Goal: Task Accomplishment & Management: Use online tool/utility

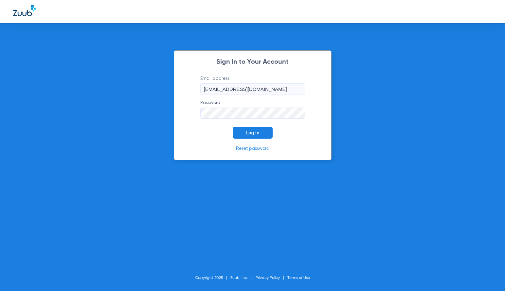
click at [251, 138] on button "Log In" at bounding box center [253, 133] width 40 height 12
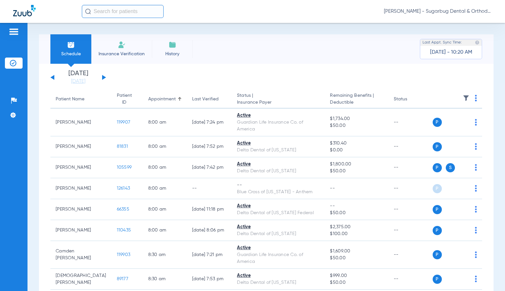
click at [103, 78] on button at bounding box center [104, 77] width 4 height 5
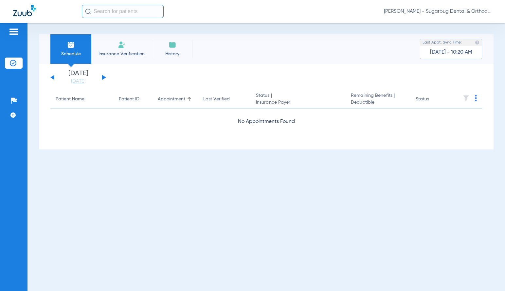
click at [103, 78] on button at bounding box center [104, 77] width 4 height 5
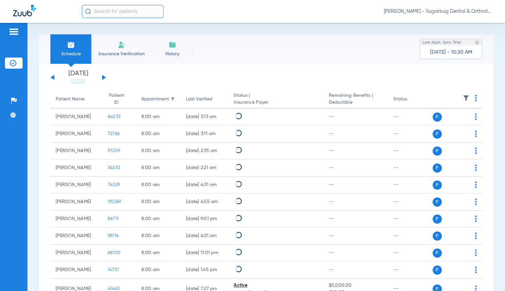
click at [103, 78] on button at bounding box center [104, 77] width 4 height 5
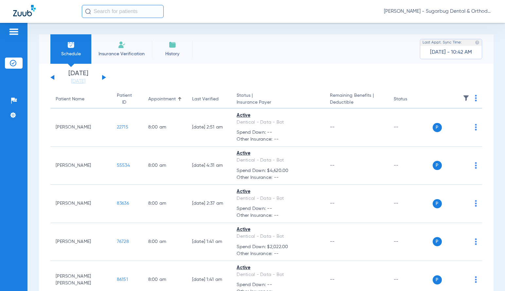
click at [103, 78] on button at bounding box center [104, 77] width 4 height 5
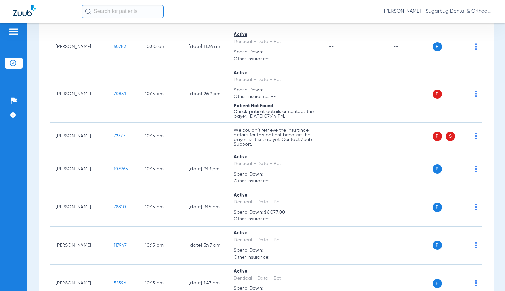
scroll to position [1838, 0]
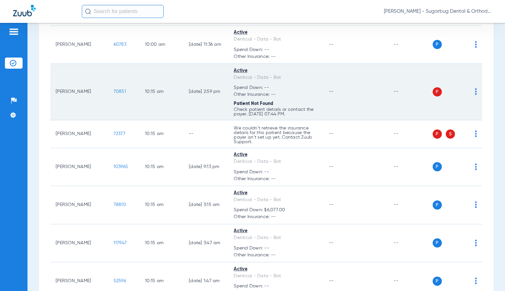
drag, startPoint x: 104, startPoint y: 90, endPoint x: 121, endPoint y: 92, distance: 16.8
click at [121, 92] on td "70851" at bounding box center [123, 92] width 31 height 57
click at [114, 91] on span "70851" at bounding box center [120, 91] width 12 height 5
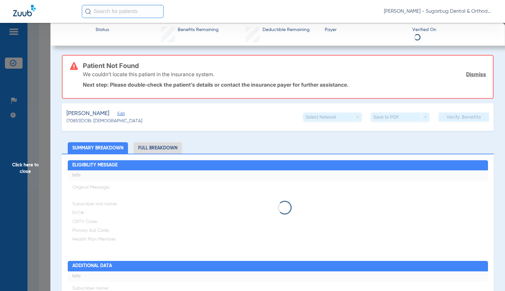
type input "Ava"
type input "[PERSON_NAME]"
type input "[DATE]"
type input "91028261G76357"
type input "DentiCal"
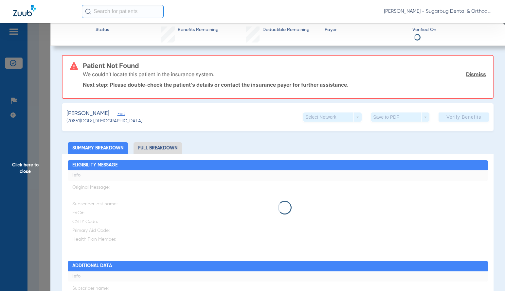
click at [118, 114] on span "Edit" at bounding box center [121, 115] width 6 height 6
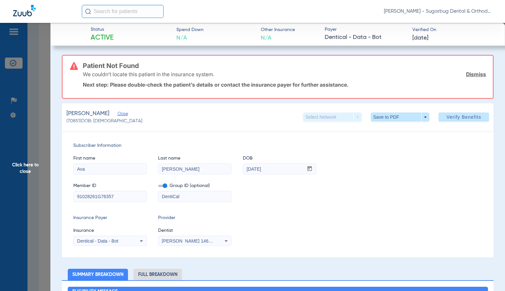
click at [129, 195] on input "91028261G76357" at bounding box center [110, 197] width 73 height 10
drag, startPoint x: 105, startPoint y: 199, endPoint x: 62, endPoint y: 195, distance: 43.5
click at [62, 195] on div "Subscriber Information First name [PERSON_NAME] Last name [PERSON_NAME] DOB mm …" at bounding box center [278, 194] width 432 height 127
type input "91028261G"
click at [461, 118] on span "Verify Benefits" at bounding box center [464, 117] width 35 height 5
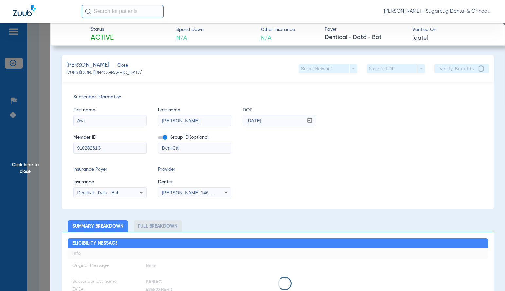
click at [118, 67] on span "Close" at bounding box center [121, 66] width 6 height 6
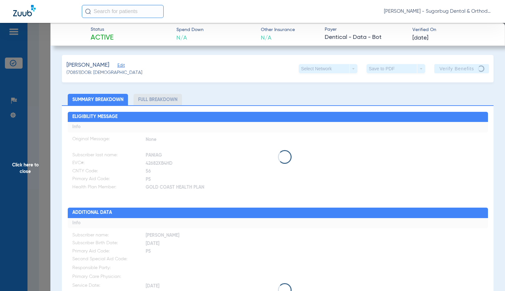
click at [26, 173] on span "Click here to close" at bounding box center [25, 168] width 50 height 291
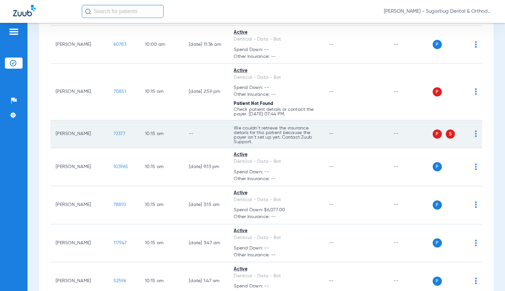
drag, startPoint x: 98, startPoint y: 135, endPoint x: 124, endPoint y: 133, distance: 26.6
click at [124, 133] on td "72377" at bounding box center [123, 134] width 31 height 28
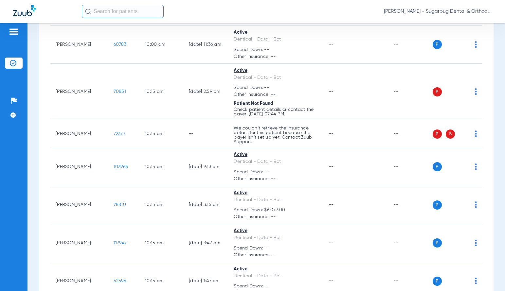
copy span "72377"
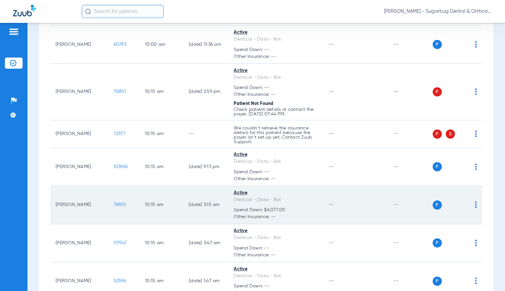
drag, startPoint x: 92, startPoint y: 206, endPoint x: 119, endPoint y: 206, distance: 27.5
click at [119, 206] on tr "[PERSON_NAME] 78810 10:15 AM [DATE] 3:15 AM Active Dentical - Data - Bot Spend …" at bounding box center [266, 205] width 432 height 38
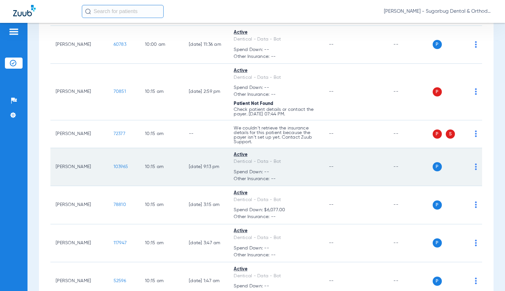
copy tr "78810"
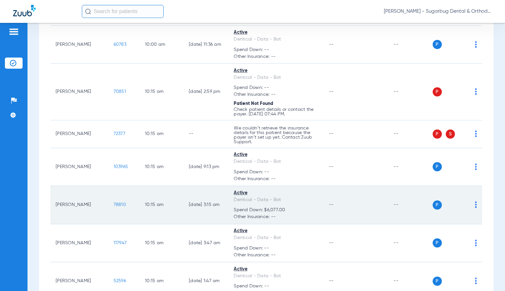
click at [114, 205] on span "78810" at bounding box center [120, 205] width 12 height 5
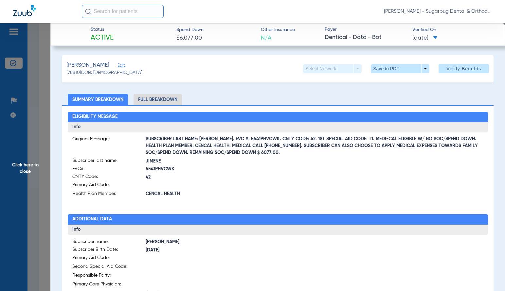
drag, startPoint x: 217, startPoint y: 138, endPoint x: 261, endPoint y: 137, distance: 43.2
click at [261, 143] on span "SUBSCRIBER LAST NAME: [PERSON_NAME]. EVC #: 5541PHVCWK. CNTY CODE: 42. 1ST SPEC…" at bounding box center [315, 146] width 338 height 7
drag, startPoint x: 279, startPoint y: 146, endPoint x: 279, endPoint y: 155, distance: 8.5
click at [279, 150] on span "SUBSCRIBER LAST NAME: [PERSON_NAME]. EVC #: 5541PHVCWK. CNTY CODE: 42. 1ST SPEC…" at bounding box center [315, 146] width 338 height 7
copy span "SUBSCRIBER CAN ALSO CHOOSE TO APPLY MEDICAL EXPENSES TOWARDS FAMILY SOC/SPEND D…"
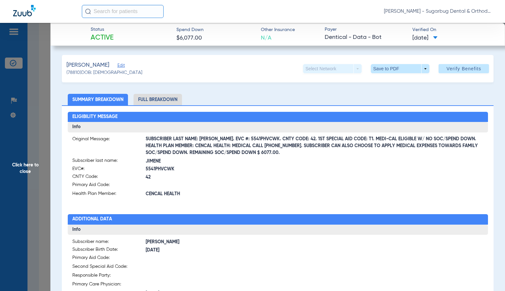
click at [22, 170] on span "Click here to close" at bounding box center [25, 168] width 50 height 291
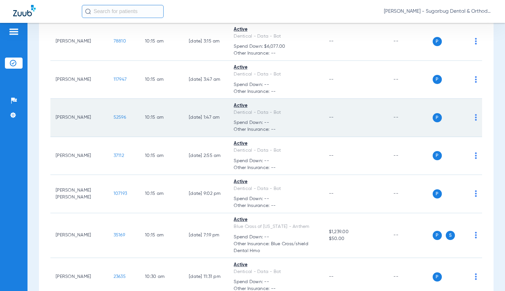
scroll to position [2100, 0]
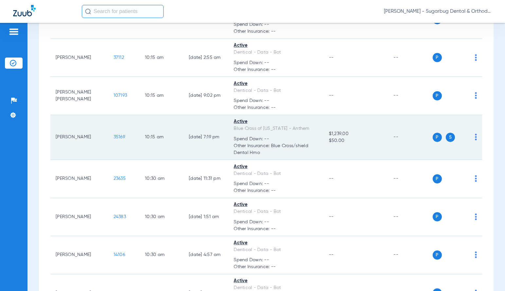
drag, startPoint x: 101, startPoint y: 137, endPoint x: 114, endPoint y: 140, distance: 13.0
click at [114, 140] on td "35169" at bounding box center [123, 137] width 31 height 45
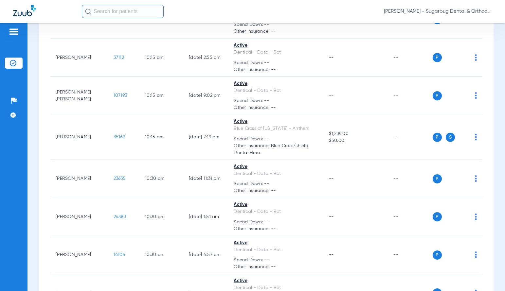
copy span "35169"
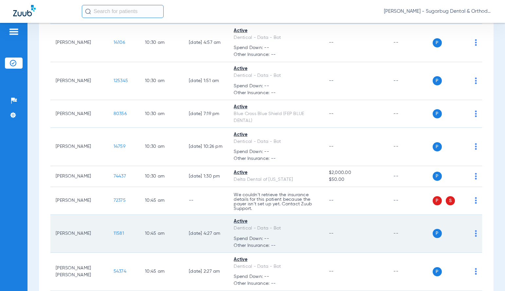
scroll to position [2362, 0]
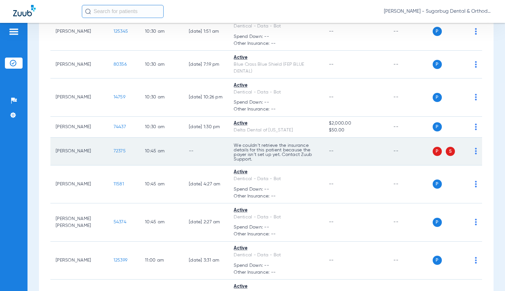
drag, startPoint x: 100, startPoint y: 152, endPoint x: 115, endPoint y: 151, distance: 15.1
click at [115, 151] on td "72375" at bounding box center [123, 152] width 31 height 28
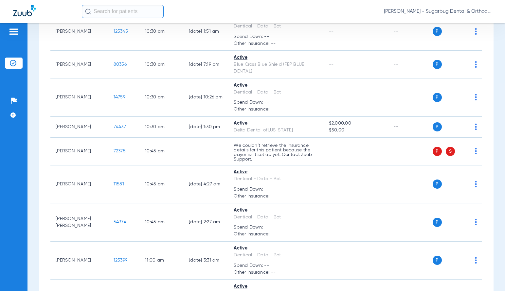
copy span "72375"
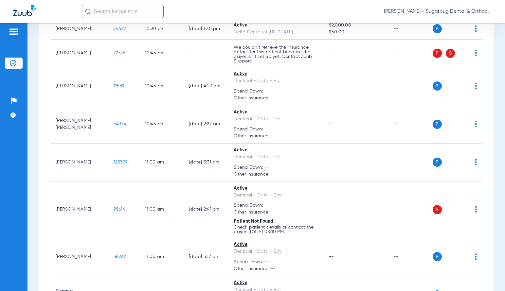
scroll to position [2559, 0]
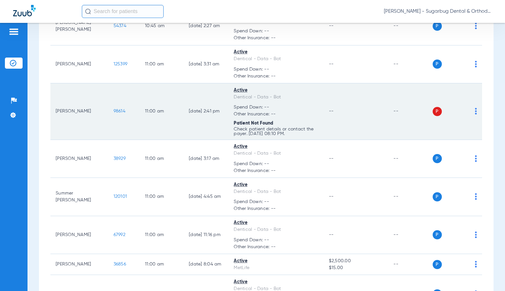
drag, startPoint x: 100, startPoint y: 111, endPoint x: 116, endPoint y: 112, distance: 16.1
click at [116, 112] on td "98614" at bounding box center [123, 111] width 31 height 57
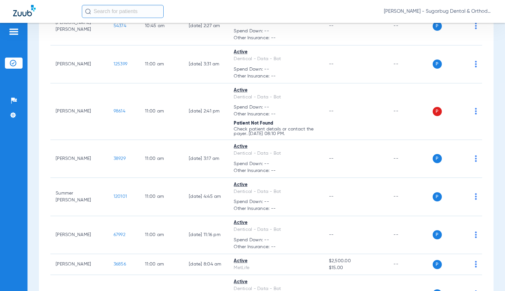
copy span "98614"
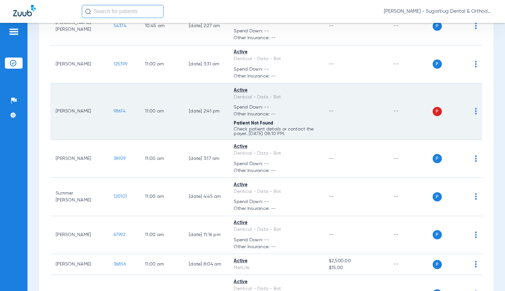
click at [114, 111] on span "98614" at bounding box center [120, 111] width 12 height 5
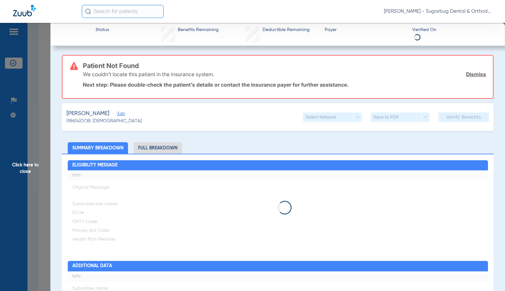
type input "[PERSON_NAME]"
type input "[DATE]"
type input "91465839G72144"
type input "DentiCal"
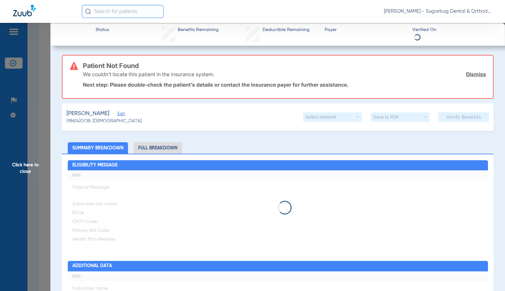
click at [120, 116] on span "Edit" at bounding box center [121, 115] width 6 height 6
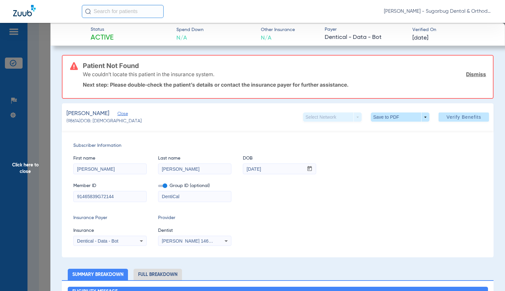
drag, startPoint x: 118, startPoint y: 196, endPoint x: 132, endPoint y: 197, distance: 14.1
click at [128, 197] on input "91465839G72144" at bounding box center [110, 197] width 73 height 10
type input "91465839G"
click at [461, 116] on span "Verify Benefits" at bounding box center [464, 117] width 35 height 5
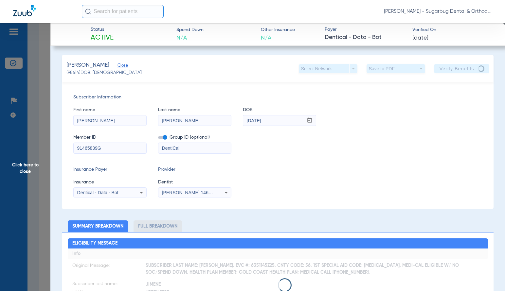
click at [123, 65] on span "Close" at bounding box center [121, 66] width 6 height 6
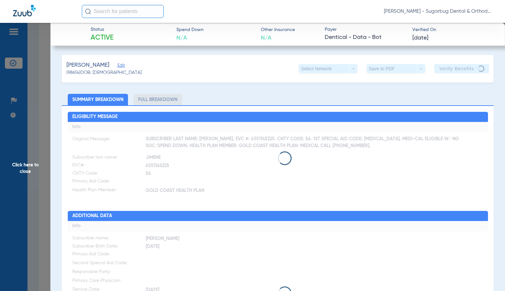
click at [25, 172] on span "Click here to close" at bounding box center [25, 168] width 50 height 291
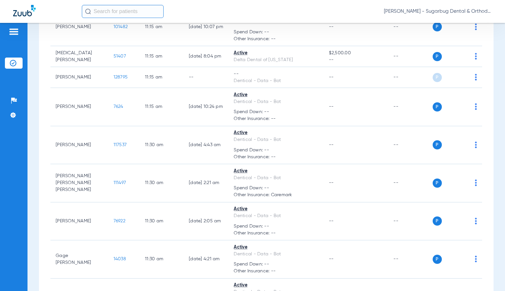
scroll to position [3017, 0]
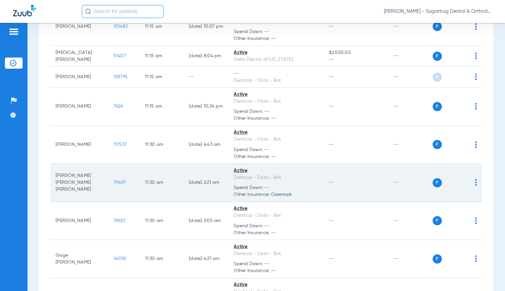
drag, startPoint x: 100, startPoint y: 191, endPoint x: 118, endPoint y: 191, distance: 18.0
click at [118, 191] on td "111497" at bounding box center [123, 183] width 31 height 38
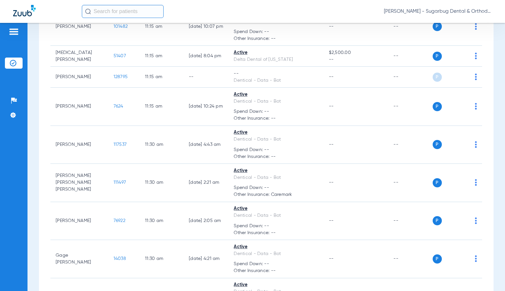
copy span "111497"
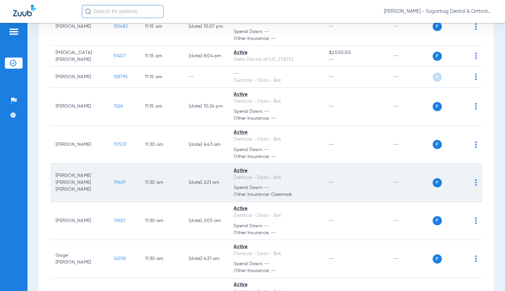
click at [114, 185] on span "111497" at bounding box center [120, 182] width 13 height 5
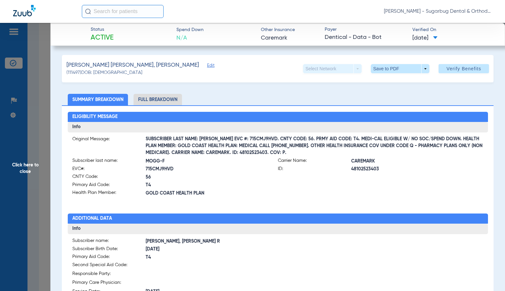
scroll to position [131, 0]
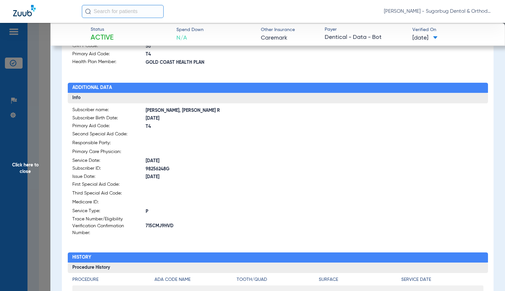
click at [24, 169] on span "Click here to close" at bounding box center [25, 168] width 50 height 291
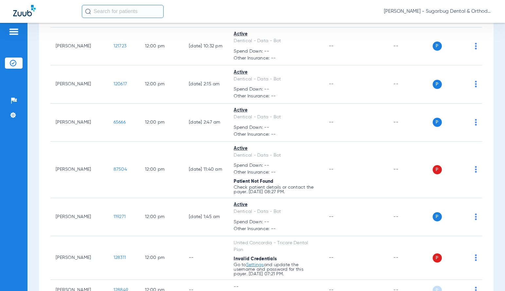
scroll to position [3573, 0]
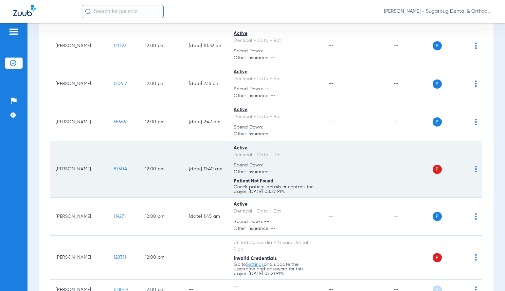
drag, startPoint x: 109, startPoint y: 176, endPoint x: 120, endPoint y: 178, distance: 10.6
click at [120, 178] on td "87504" at bounding box center [123, 169] width 31 height 57
copy span "87504"
click at [114, 172] on span "87504" at bounding box center [120, 169] width 13 height 5
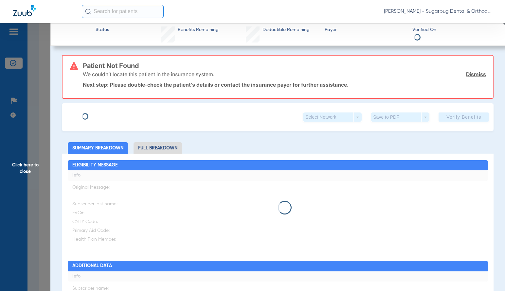
type input "Kaelani"
type input "[PERSON_NAME]"
type input "[DATE]"
type input "90904307G22077"
type input "DentiCal"
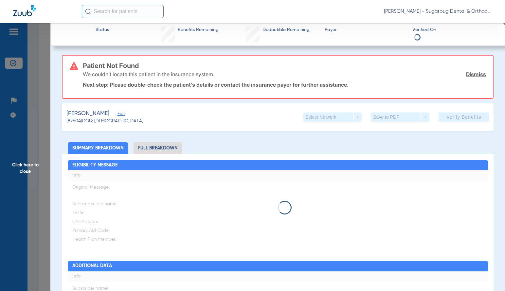
click at [118, 115] on span "Edit" at bounding box center [121, 115] width 6 height 6
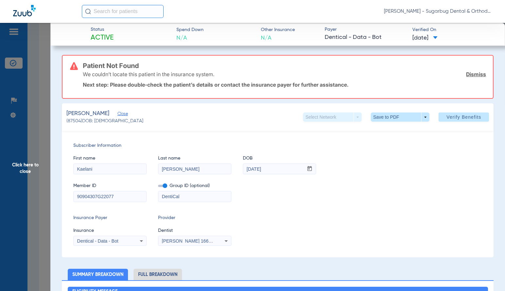
click at [129, 198] on input "90904307G22077" at bounding box center [110, 197] width 73 height 10
type input "90904307G"
click at [473, 119] on span "Verify Benefits" at bounding box center [464, 117] width 35 height 5
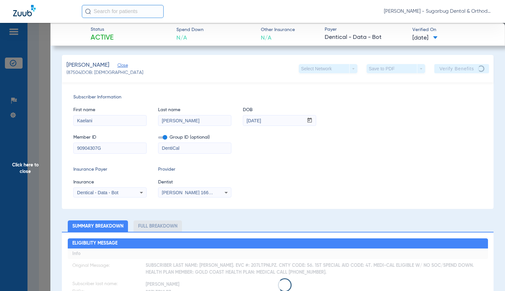
click at [122, 67] on span "Close" at bounding box center [121, 66] width 6 height 6
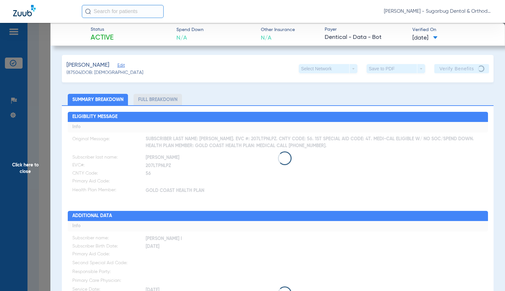
click at [26, 173] on span "Click here to close" at bounding box center [25, 168] width 50 height 291
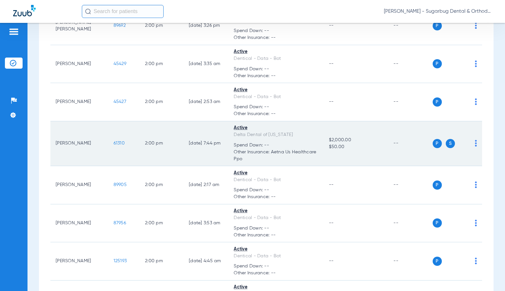
scroll to position [3868, 0]
drag, startPoint x: 98, startPoint y: 152, endPoint x: 119, endPoint y: 151, distance: 20.3
click at [119, 151] on td "61310" at bounding box center [123, 143] width 31 height 45
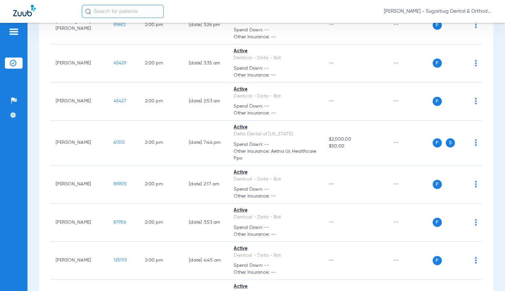
copy span "61310"
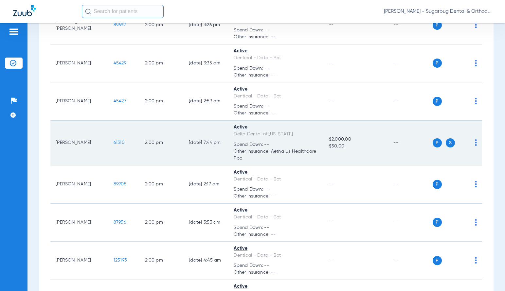
click at [114, 145] on span "61310" at bounding box center [119, 142] width 11 height 5
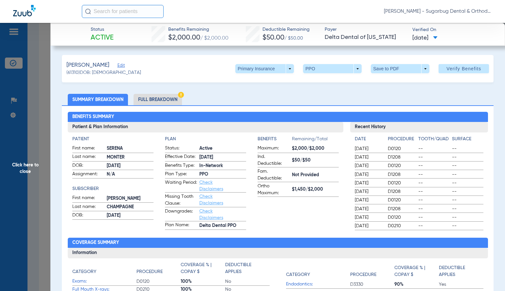
click at [24, 171] on span "Click here to close" at bounding box center [25, 168] width 50 height 291
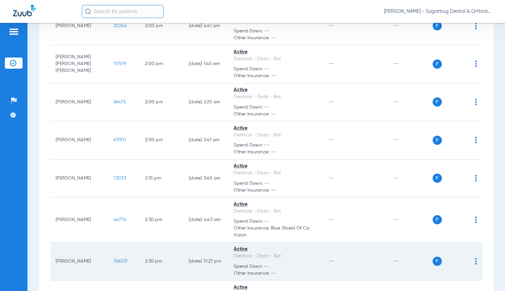
scroll to position [4359, 0]
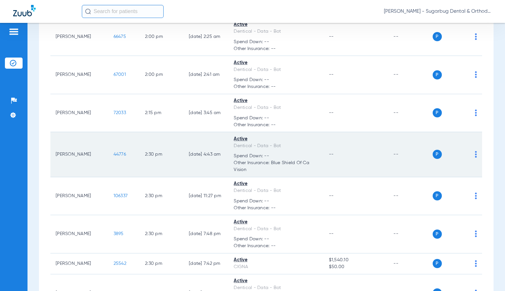
drag, startPoint x: 99, startPoint y: 164, endPoint x: 123, endPoint y: 164, distance: 24.2
click at [123, 164] on td "44776" at bounding box center [123, 154] width 31 height 45
copy span "44776"
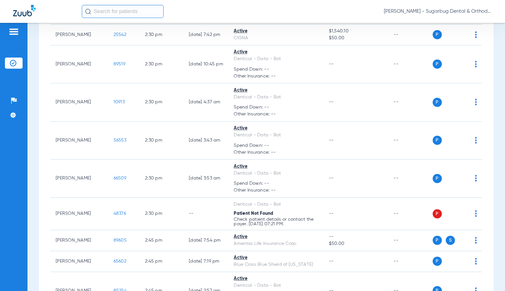
scroll to position [4654, 0]
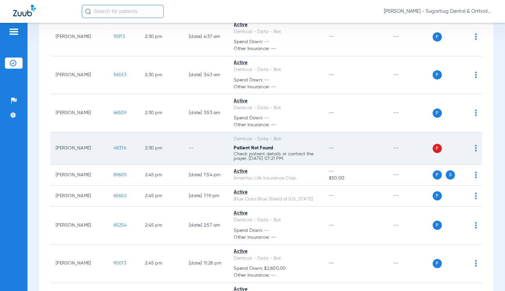
drag, startPoint x: 100, startPoint y: 156, endPoint x: 118, endPoint y: 158, distance: 17.8
click at [118, 158] on td "48376" at bounding box center [123, 149] width 31 height 32
click at [114, 151] on span "48376" at bounding box center [120, 148] width 12 height 5
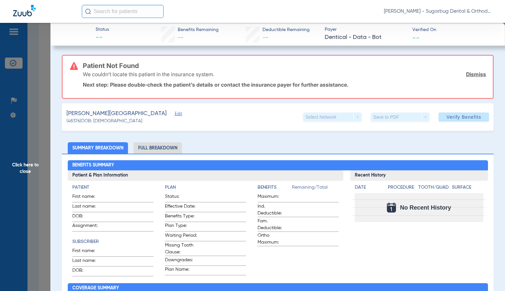
click at [175, 113] on span "Edit" at bounding box center [178, 115] width 6 height 6
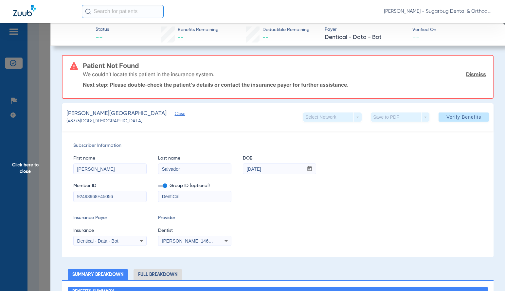
drag, startPoint x: 122, startPoint y: 197, endPoint x: 131, endPoint y: 198, distance: 9.5
click at [131, 198] on input "92493968F45056" at bounding box center [110, 197] width 73 height 10
type input "92493968F"
click at [461, 118] on span "Verify Benefits" at bounding box center [464, 117] width 35 height 5
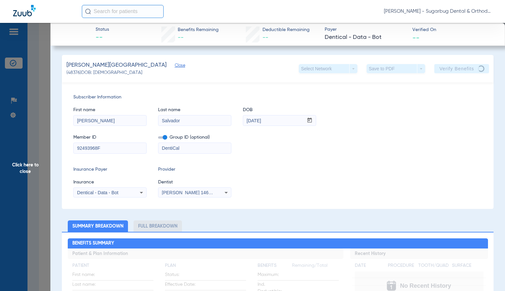
click at [175, 67] on span "Close" at bounding box center [178, 66] width 6 height 6
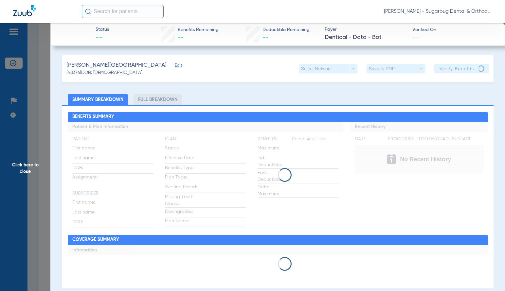
click at [23, 172] on span "Click here to close" at bounding box center [25, 168] width 50 height 291
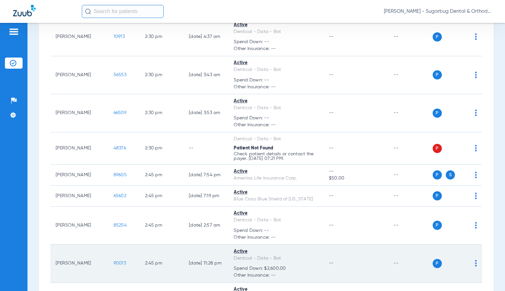
scroll to position [4785, 0]
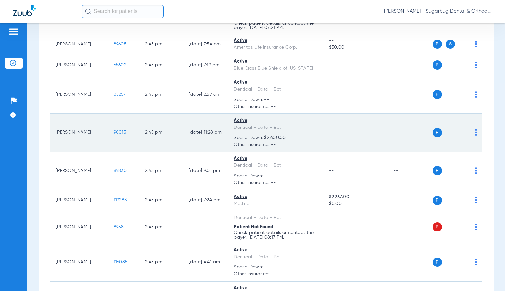
drag, startPoint x: 98, startPoint y: 148, endPoint x: 125, endPoint y: 148, distance: 26.8
click at [125, 148] on td "90013" at bounding box center [123, 133] width 31 height 38
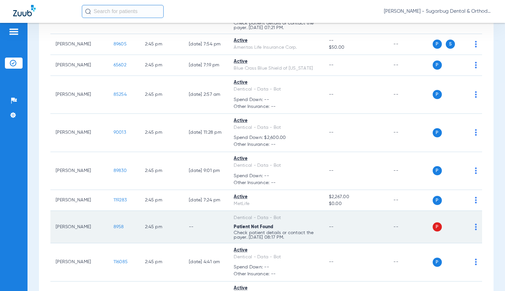
scroll to position [4883, 0]
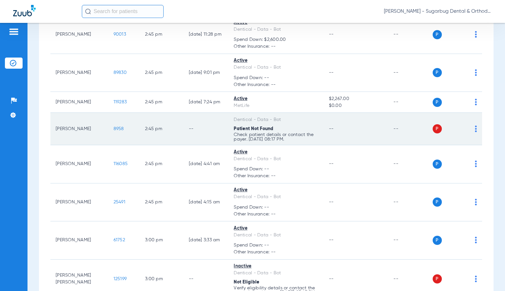
drag, startPoint x: 98, startPoint y: 147, endPoint x: 113, endPoint y: 144, distance: 16.1
click at [113, 144] on td "8958" at bounding box center [123, 129] width 31 height 32
click at [114, 131] on span "8958" at bounding box center [119, 129] width 10 height 5
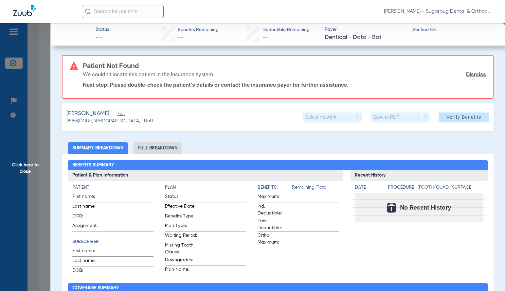
type input "[PERSON_NAME]"
type input "[DATE]"
type input "96383466E77282"
type input "DentiCal"
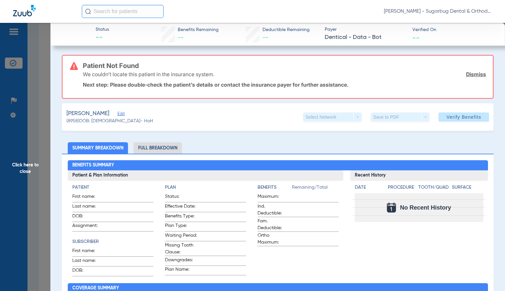
click at [118, 112] on span "Edit" at bounding box center [121, 115] width 6 height 6
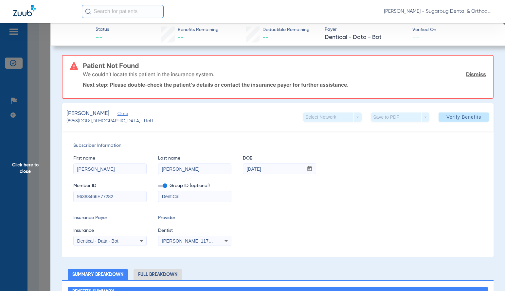
drag, startPoint x: 100, startPoint y: 193, endPoint x: 138, endPoint y: 199, distance: 38.1
click at [138, 199] on input "96383466E77282" at bounding box center [110, 197] width 73 height 10
drag, startPoint x: 112, startPoint y: 198, endPoint x: 61, endPoint y: 194, distance: 50.9
type input "96383466E"
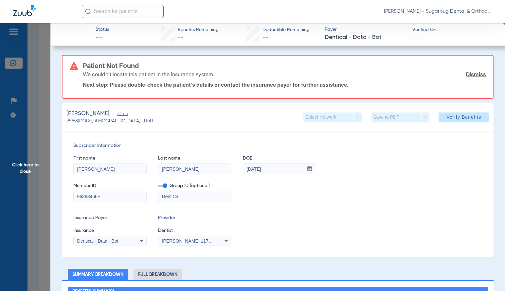
click at [458, 115] on span "Verify Benefits" at bounding box center [464, 117] width 35 height 5
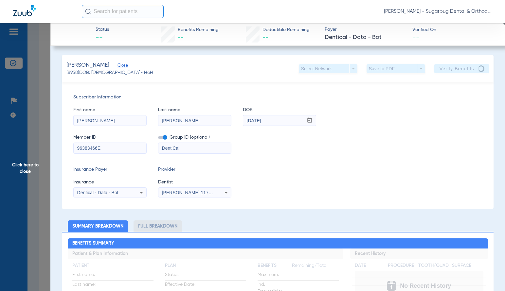
click at [118, 66] on span "Close" at bounding box center [121, 66] width 6 height 6
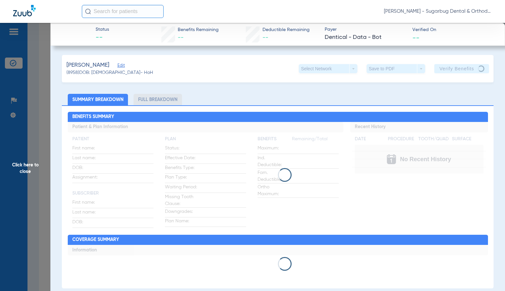
click at [27, 172] on span "Click here to close" at bounding box center [25, 168] width 50 height 291
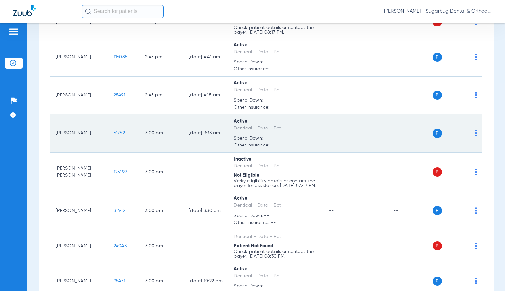
scroll to position [5046, 0]
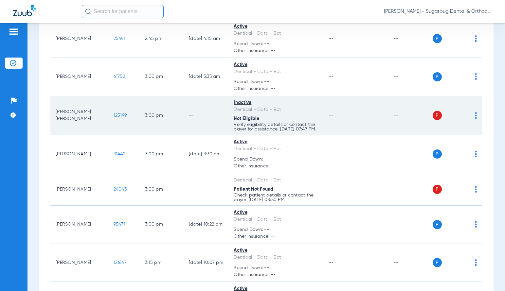
drag, startPoint x: 100, startPoint y: 133, endPoint x: 119, endPoint y: 134, distance: 19.6
click at [119, 134] on td "125199" at bounding box center [123, 115] width 31 height 39
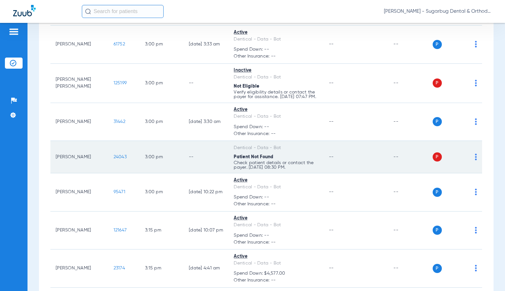
scroll to position [5079, 0]
drag, startPoint x: 95, startPoint y: 177, endPoint x: 117, endPoint y: 177, distance: 22.3
click at [117, 173] on td "24043" at bounding box center [123, 157] width 31 height 32
click at [114, 159] on span "24043" at bounding box center [120, 157] width 13 height 5
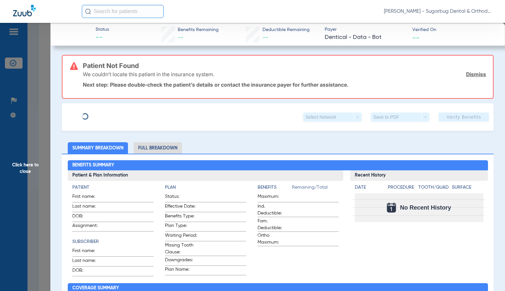
type input "[PERSON_NAME]"
type input "[DATE]"
type input "91458911F61172"
type input "DentiCal"
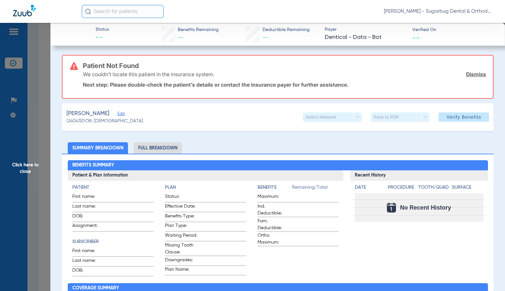
click at [118, 114] on span "Edit" at bounding box center [121, 115] width 6 height 6
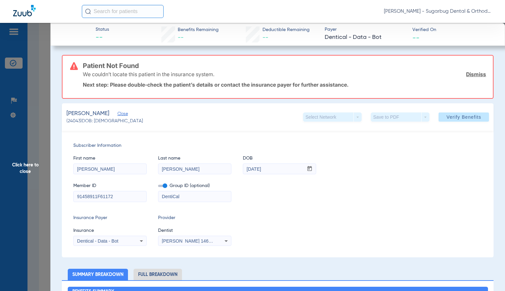
click at [117, 196] on input "91458911F61172" at bounding box center [110, 197] width 73 height 10
type input "91458911F"
click at [456, 115] on span "Verify Benefits" at bounding box center [464, 117] width 35 height 5
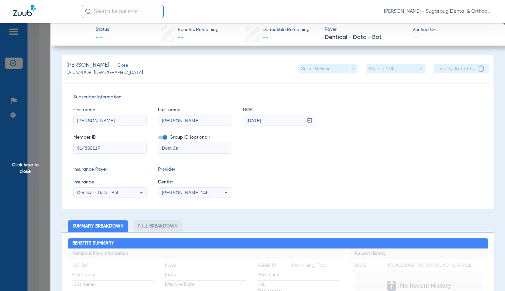
click at [119, 65] on span "Close" at bounding box center [121, 66] width 6 height 6
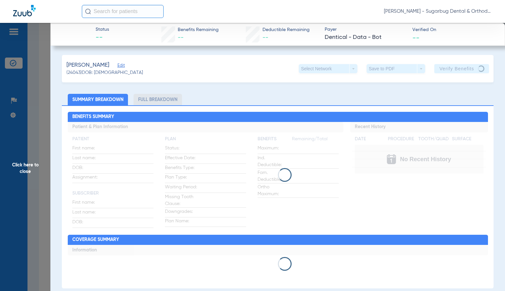
click at [21, 170] on span "Click here to close" at bounding box center [25, 168] width 50 height 291
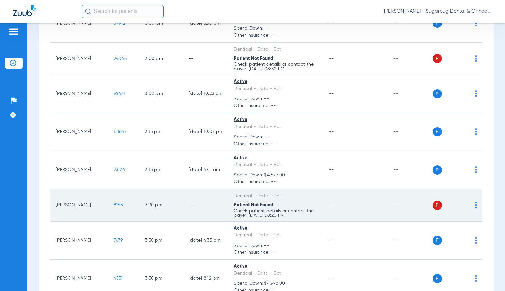
scroll to position [5210, 0]
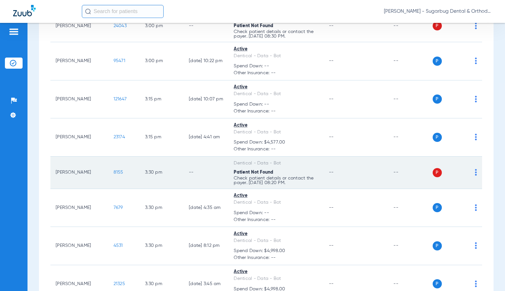
click at [115, 189] on td "8155" at bounding box center [123, 173] width 31 height 32
